Goal: Information Seeking & Learning: Learn about a topic

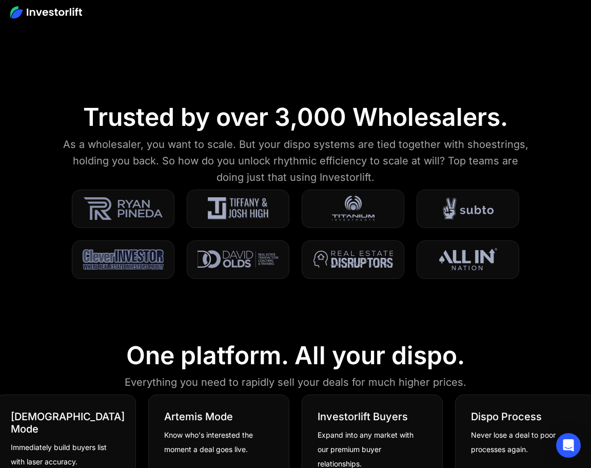
scroll to position [670, 0]
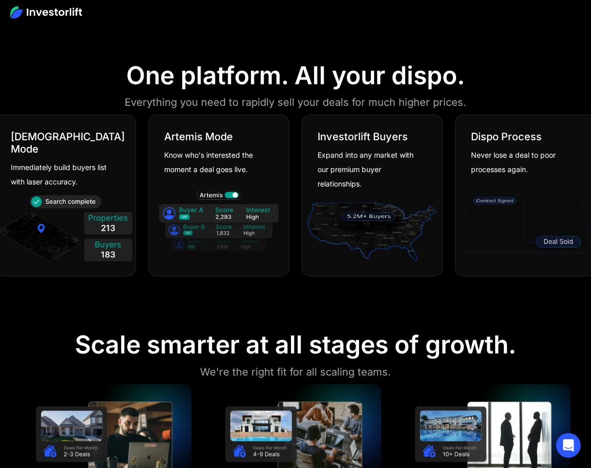
drag, startPoint x: 147, startPoint y: 80, endPoint x: 560, endPoint y: 111, distance: 413.4
click at [508, 112] on section "One platform. All your dispo. Everything you need to rapidly sell your deals fo…" at bounding box center [295, 170] width 591 height 269
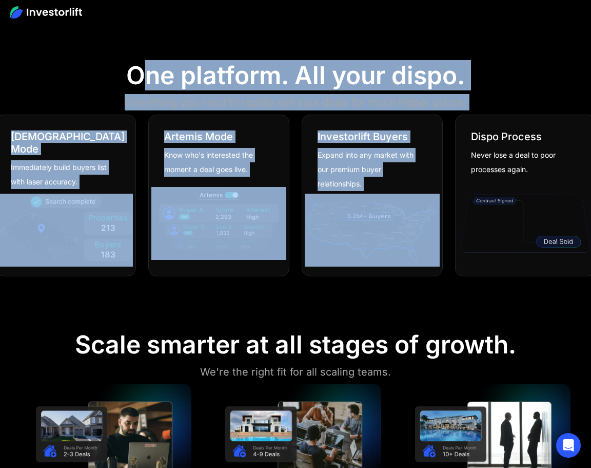
click at [462, 89] on div "One platform. All your dispo." at bounding box center [295, 76] width 339 height 30
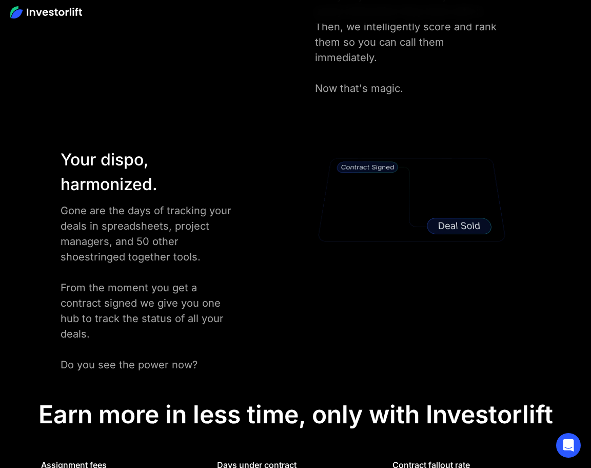
scroll to position [2176, 0]
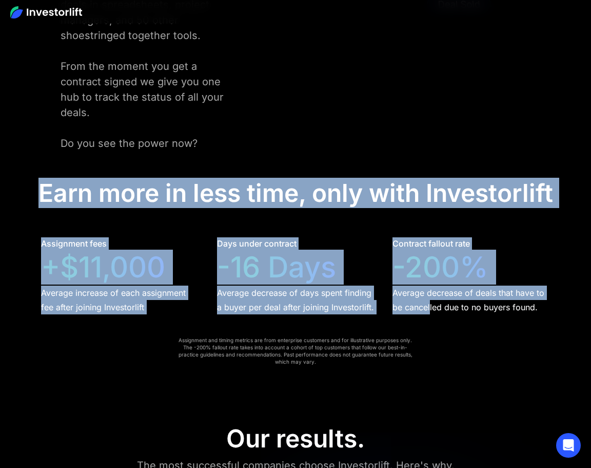
drag, startPoint x: 39, startPoint y: 149, endPoint x: 447, endPoint y: 280, distance: 428.7
drag, startPoint x: 446, startPoint y: 280, endPoint x: 422, endPoint y: 271, distance: 25.2
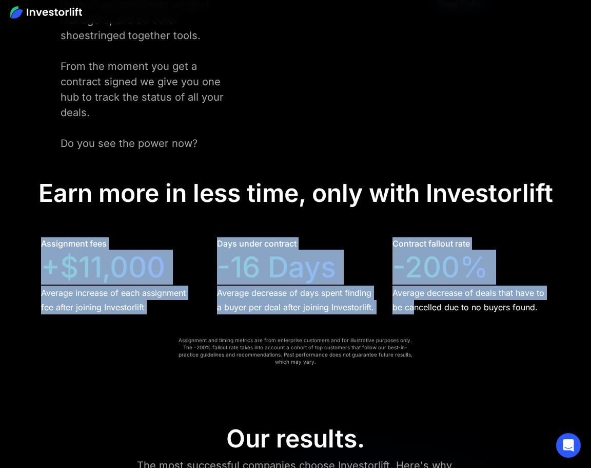
drag, startPoint x: 165, startPoint y: 224, endPoint x: 68, endPoint y: 195, distance: 101.2
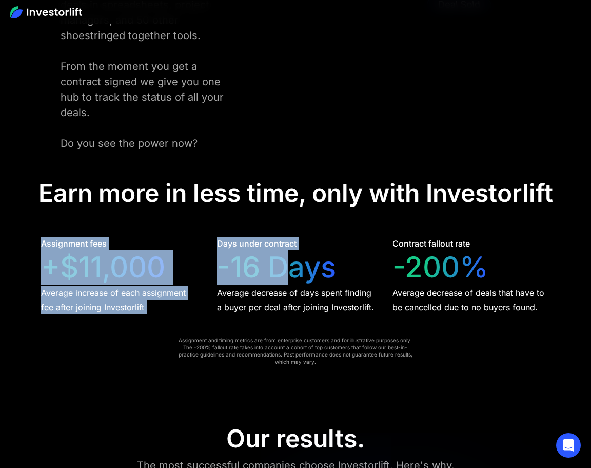
drag, startPoint x: 43, startPoint y: 202, endPoint x: 347, endPoint y: 256, distance: 309.2
click at [346, 256] on div "Assignment fees +$11,000 Average increase of each assignment fee after joining …" at bounding box center [295, 275] width 509 height 76
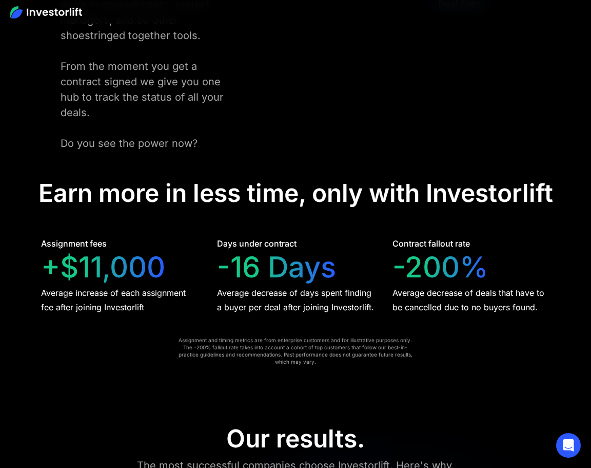
click at [348, 285] on div "Average decrease of days spent finding a buyer per deal after joining Investorl…" at bounding box center [296, 299] width 158 height 29
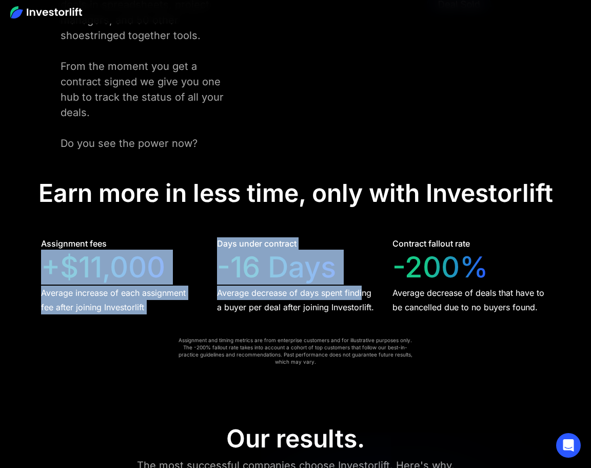
drag, startPoint x: 252, startPoint y: 211, endPoint x: 391, endPoint y: 283, distance: 156.1
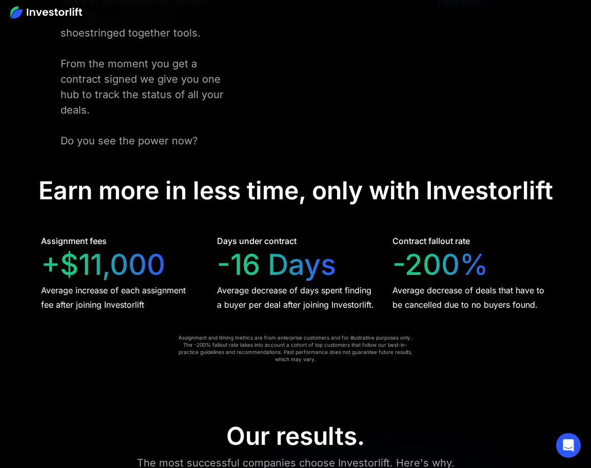
scroll to position [2506, 0]
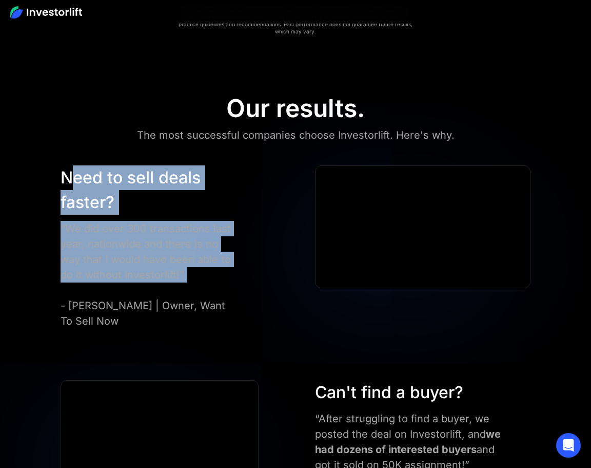
drag, startPoint x: 68, startPoint y: 133, endPoint x: 242, endPoint y: 257, distance: 213.5
click at [242, 257] on div "Need to sell deals faster? “We did over 300 transactions last year, nationwide …" at bounding box center [169, 246] width 229 height 163
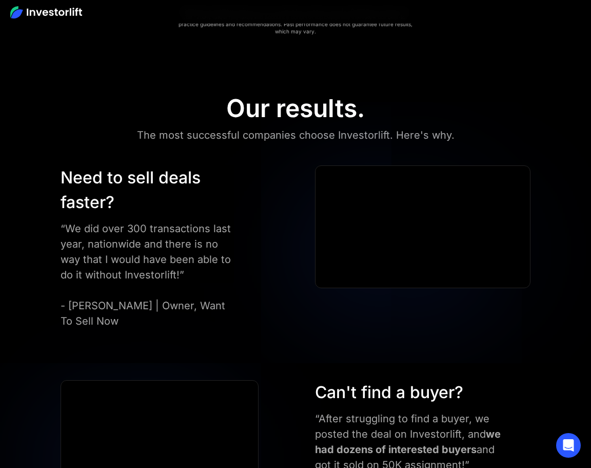
click at [242, 258] on div "Need to sell deals faster? “We did over 300 transactions last year, nationwide …" at bounding box center [169, 246] width 229 height 163
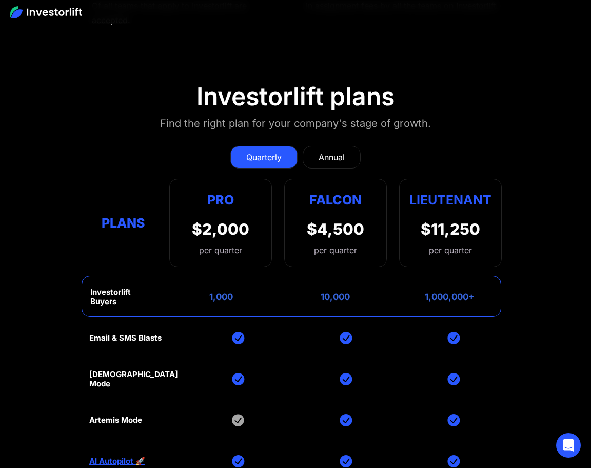
scroll to position [4324, 0]
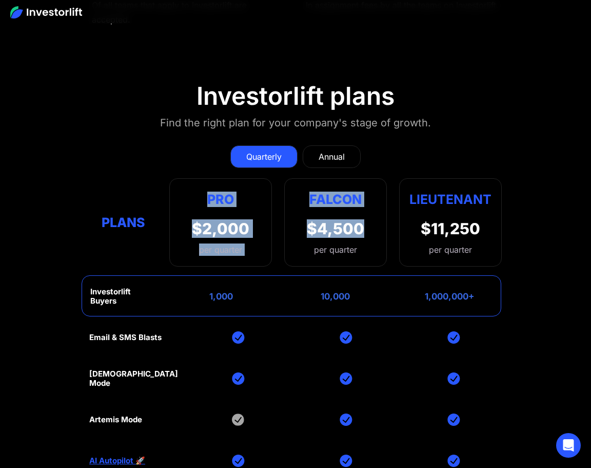
drag, startPoint x: 209, startPoint y: 94, endPoint x: 293, endPoint y: 152, distance: 102.2
click at [293, 178] on div "Plans Pro $2,000 per quarter Pro Falcon Ltnt. Users 3 10 Unltd Buyer Limit 100k…" at bounding box center [295, 222] width 413 height 88
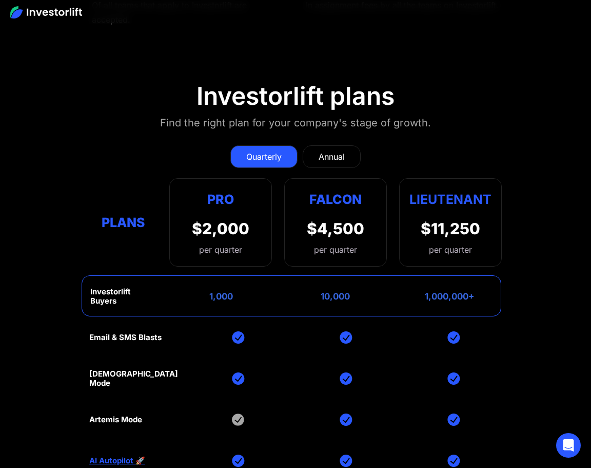
click at [237, 219] on div "$2,000" at bounding box center [220, 228] width 57 height 18
drag, startPoint x: 199, startPoint y: 200, endPoint x: 265, endPoint y: 202, distance: 65.7
click at [264, 275] on div "Investorlift Buyers 1,000 10,000 1,000,000+" at bounding box center [292, 295] width 420 height 41
click at [265, 275] on div "Investorlift Buyers 1,000 10,000 1,000,000+" at bounding box center [292, 295] width 420 height 41
drag, startPoint x: 174, startPoint y: 196, endPoint x: 156, endPoint y: 196, distance: 18.0
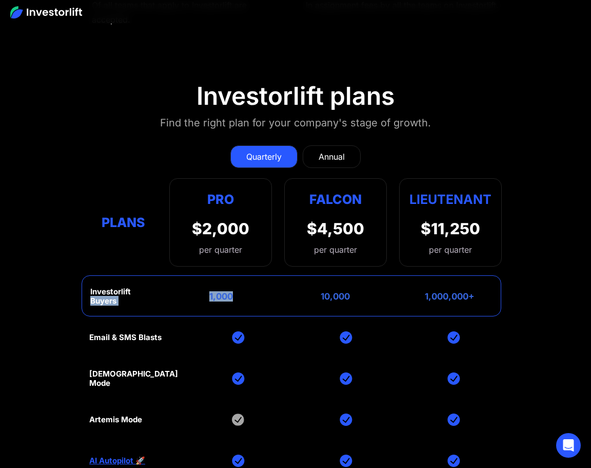
click at [155, 275] on div "Investorlift Buyers 1,000 10,000 1,000,000+" at bounding box center [292, 295] width 420 height 41
click at [197, 275] on div "Investorlift Buyers 1,000 10,000 1,000,000+" at bounding box center [292, 295] width 420 height 41
click at [152, 193] on section "Investorlift plans Find the right plan for your company's stage of growth. Quar…" at bounding box center [295, 294] width 591 height 476
click at [176, 275] on div "Investorlift Buyers 1,000 10,000 1,000,000+" at bounding box center [292, 295] width 420 height 41
drag, startPoint x: 87, startPoint y: 240, endPoint x: 192, endPoint y: 243, distance: 105.3
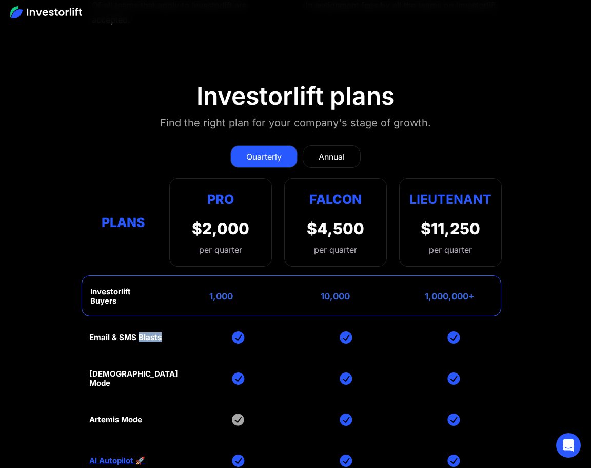
click at [186, 243] on section "Investorlift plans Find the right plan for your company's stage of growth. Quar…" at bounding box center [295, 294] width 591 height 476
click at [244, 317] on div "Email & SMS Blasts God Mode Artemis Mode AI Autopilot 🚀 Book Demo Book Demo Boo…" at bounding box center [295, 419] width 413 height 205
drag, startPoint x: 137, startPoint y: 322, endPoint x: 273, endPoint y: 324, distance: 135.5
click at [272, 324] on div "Email & SMS Blasts God Mode Artemis Mode AI Autopilot 🚀 Book Demo Book Demo Boo…" at bounding box center [295, 419] width 413 height 205
click at [248, 317] on div "Email & SMS Blasts God Mode Artemis Mode AI Autopilot 🚀 Book Demo Book Demo Boo…" at bounding box center [295, 419] width 413 height 205
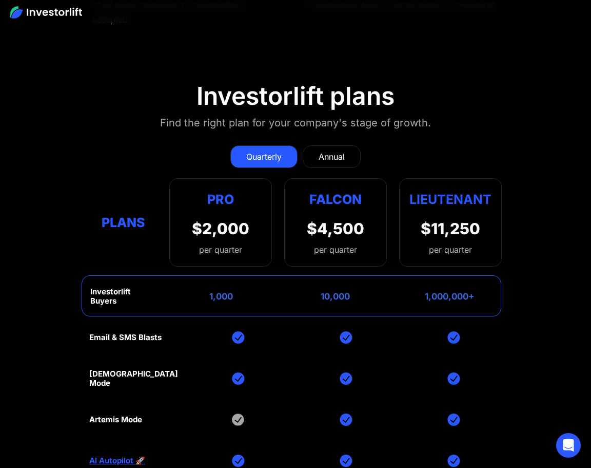
drag, startPoint x: 84, startPoint y: 319, endPoint x: 235, endPoint y: 326, distance: 151.1
click at [233, 325] on section "Investorlift plans Find the right plan for your company's stage of growth. Quar…" at bounding box center [295, 294] width 591 height 476
click at [235, 326] on div "Email & SMS Blasts God Mode Artemis Mode AI Autopilot 🚀 Book Demo Book Demo Boo…" at bounding box center [295, 419] width 413 height 205
click at [109, 415] on div "Artemis Mode" at bounding box center [115, 419] width 53 height 9
click at [246, 319] on div "Email & SMS Blasts God Mode Artemis Mode AI Autopilot 🚀 Book Demo Book Demo Boo…" at bounding box center [295, 419] width 413 height 205
